Goal: Contribute content: Add original content to the website for others to see

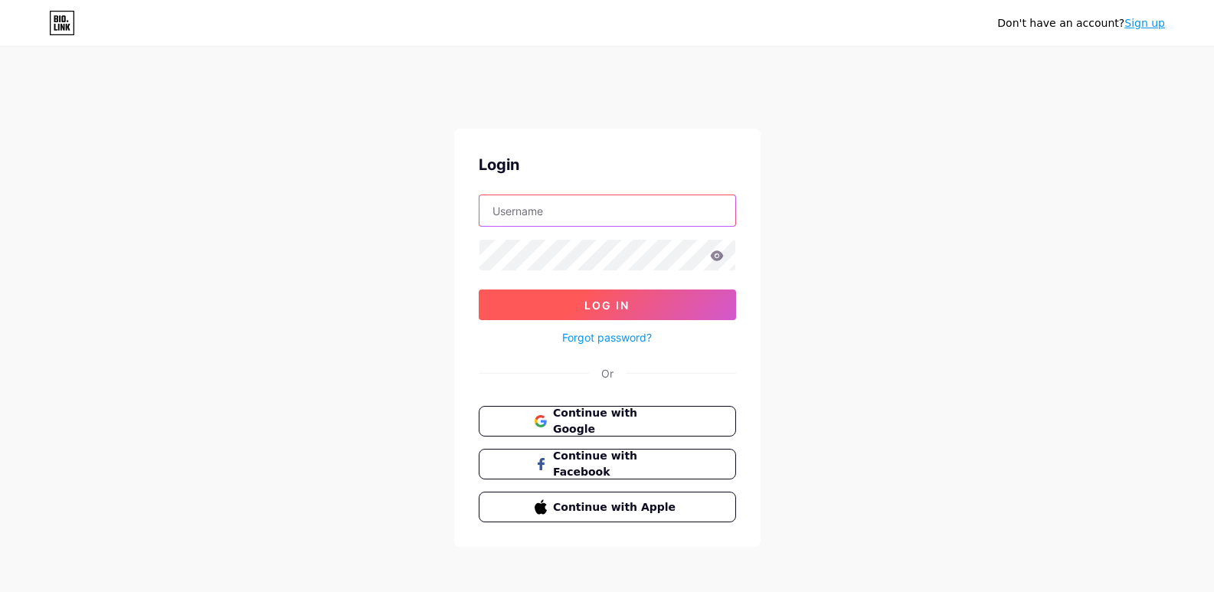
type input "[EMAIL_ADDRESS][DOMAIN_NAME]"
click at [604, 306] on span "Log In" at bounding box center [606, 305] width 45 height 13
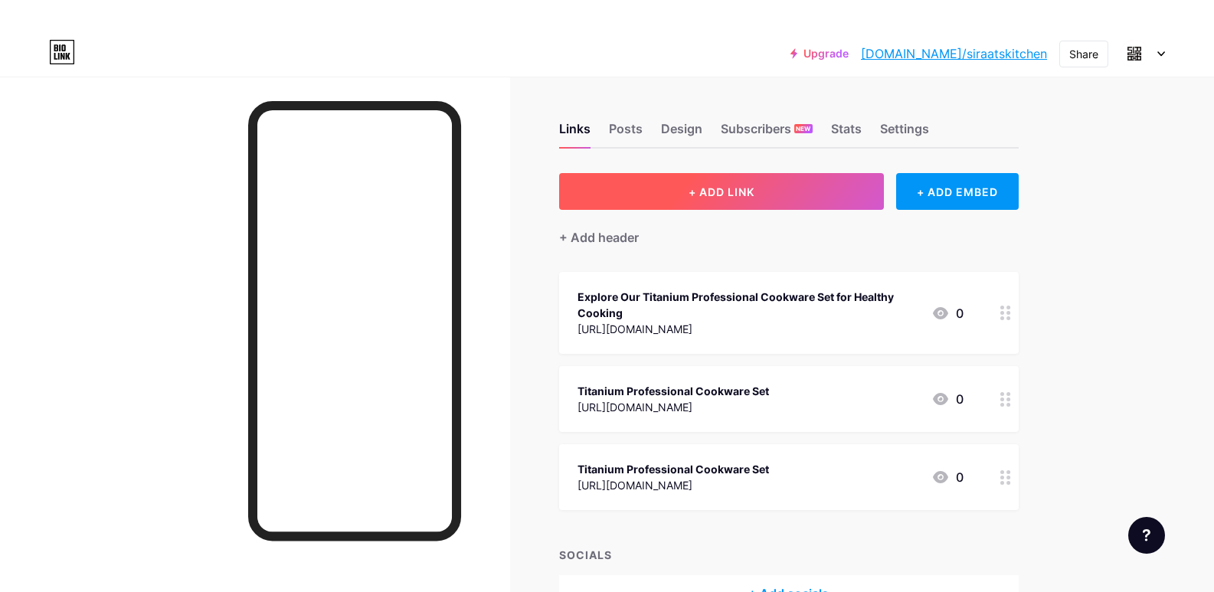
click at [714, 192] on span "+ ADD LINK" at bounding box center [722, 191] width 66 height 13
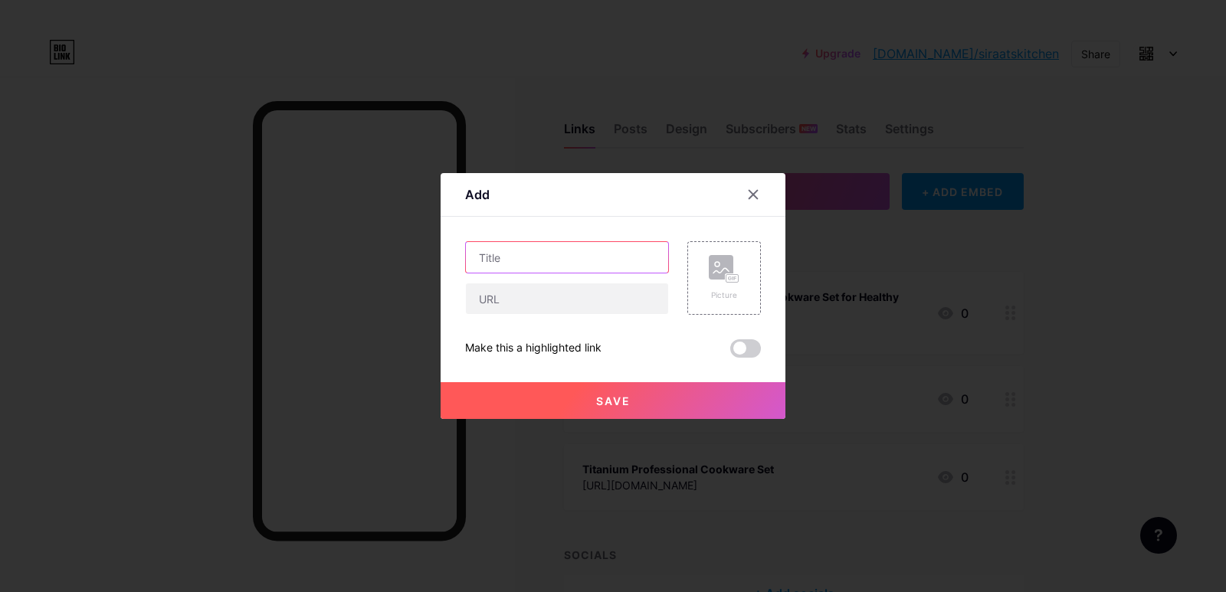
click at [536, 261] on input "text" at bounding box center [567, 257] width 202 height 31
paste input "Pure Titanium Cutting Boards & Cookware Collection Now Available"
type input "Pure Titanium Cutting Boards & Cookware Collection Now Available"
click at [517, 300] on input "text" at bounding box center [567, 298] width 202 height 31
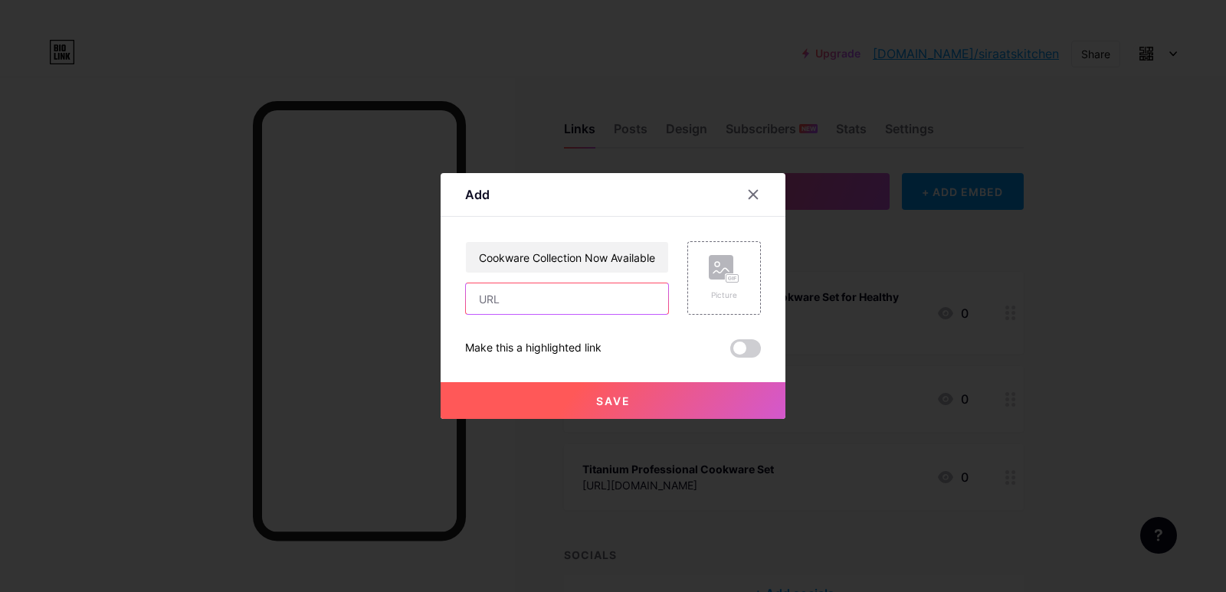
scroll to position [0, 0]
paste input "[URL][DOMAIN_NAME]"
type input "[URL][DOMAIN_NAME]"
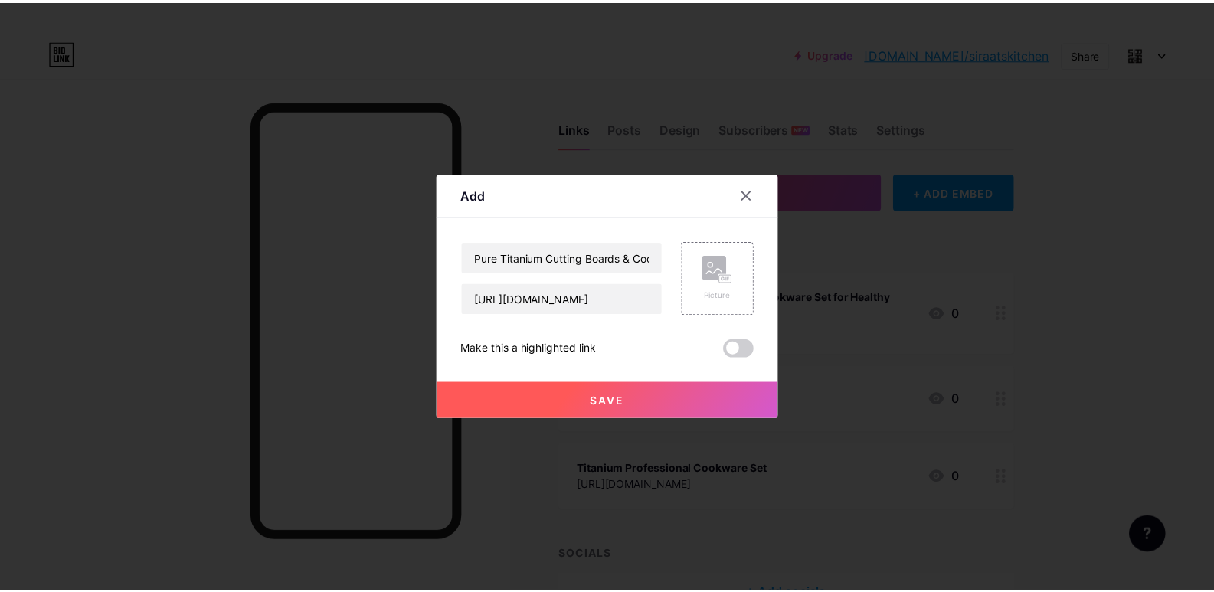
scroll to position [0, 0]
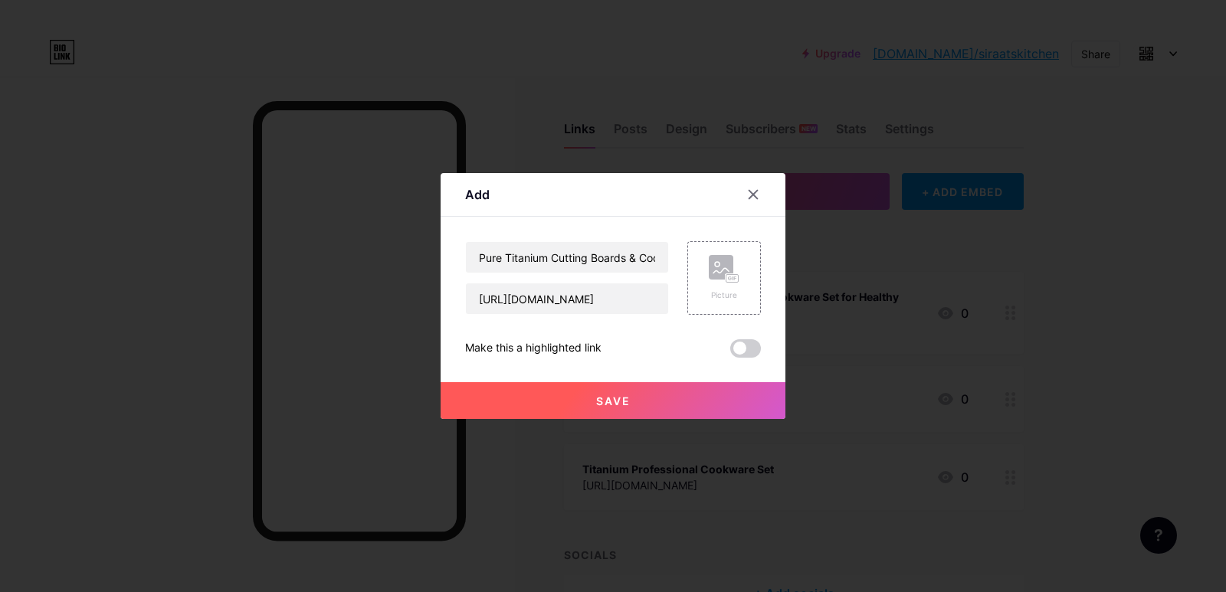
click at [611, 400] on span "Save" at bounding box center [613, 401] width 34 height 13
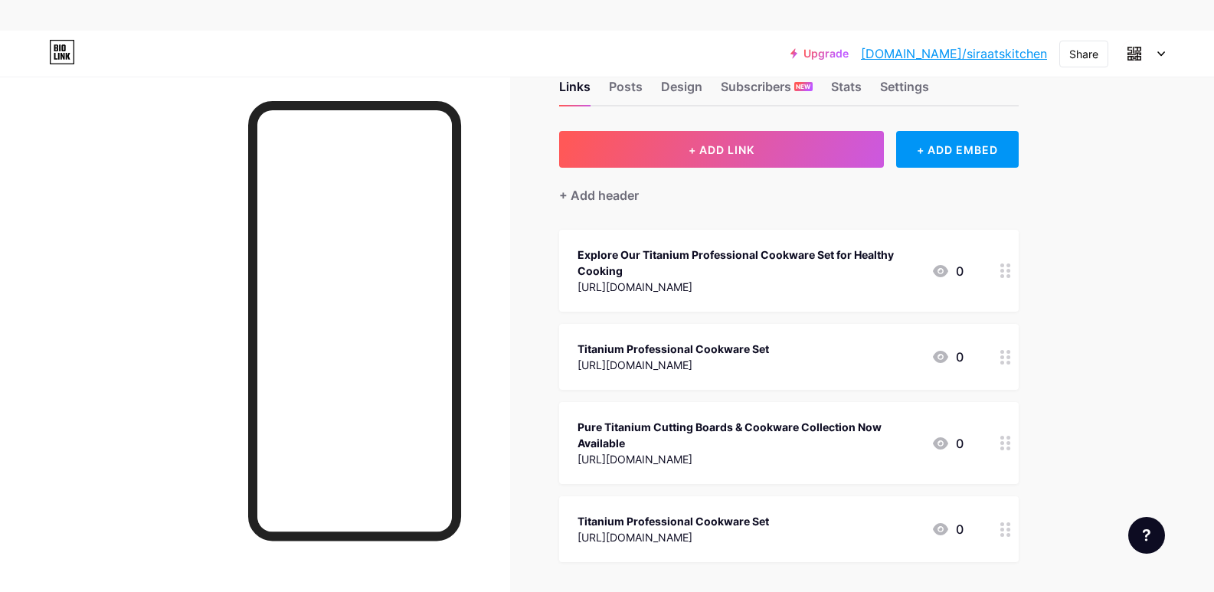
scroll to position [37, 0]
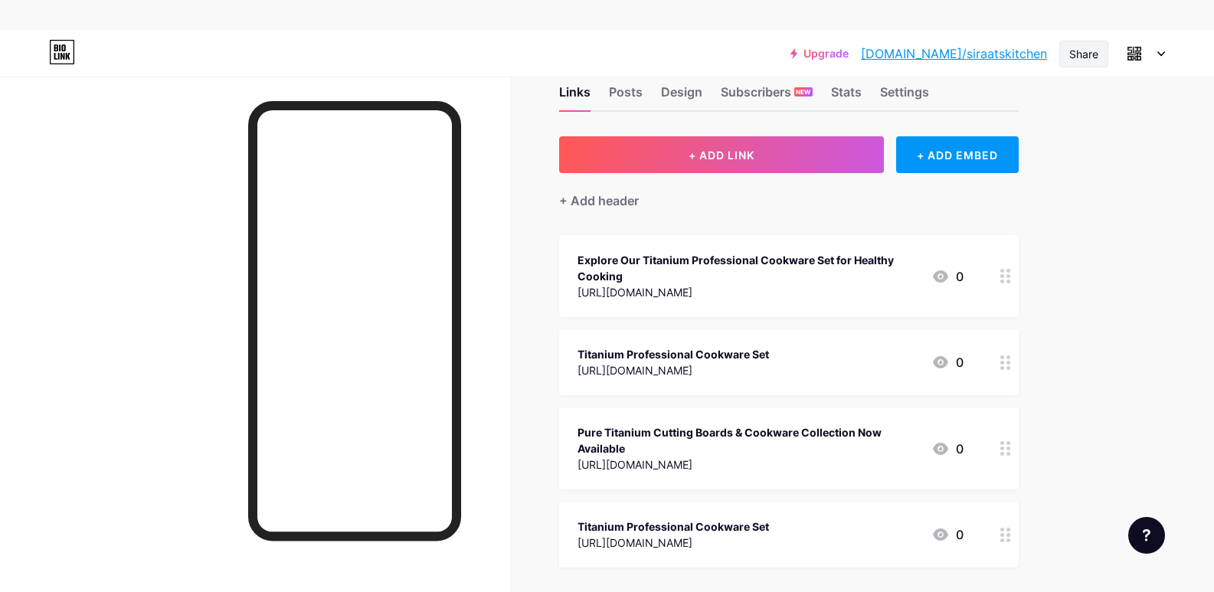
click at [1081, 46] on div "Share" at bounding box center [1083, 54] width 29 height 16
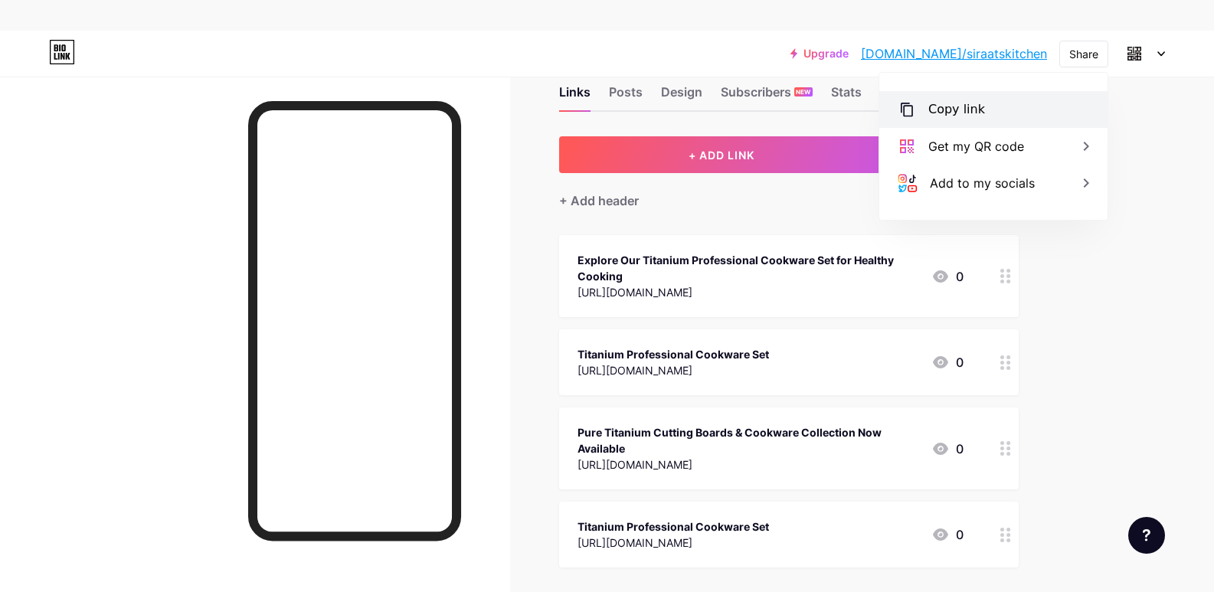
click at [974, 106] on div "Copy link" at bounding box center [956, 109] width 57 height 18
